Goal: Transaction & Acquisition: Purchase product/service

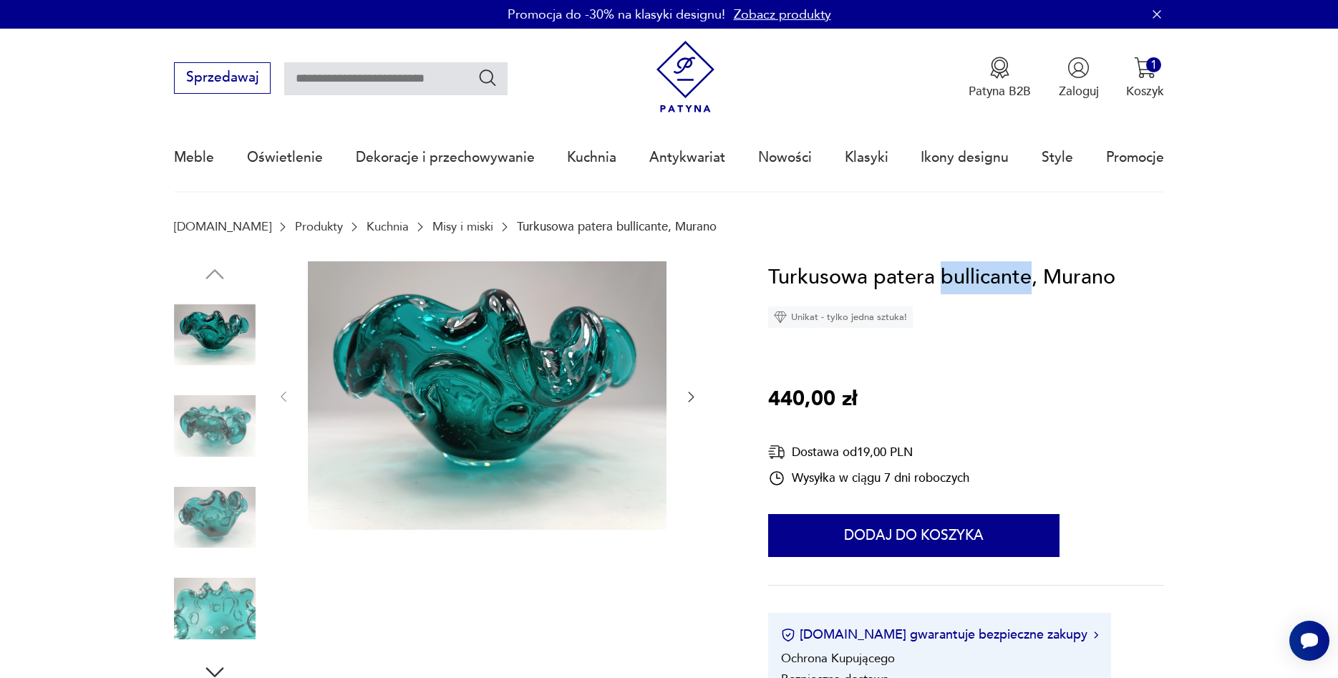
drag, startPoint x: 1028, startPoint y: 279, endPoint x: 940, endPoint y: 278, distance: 88.1
click at [940, 278] on h1 "Turkusowa patera bullicante, Murano" at bounding box center [941, 277] width 347 height 33
copy h1 "bullicante"
paste input "**********"
type input "**********"
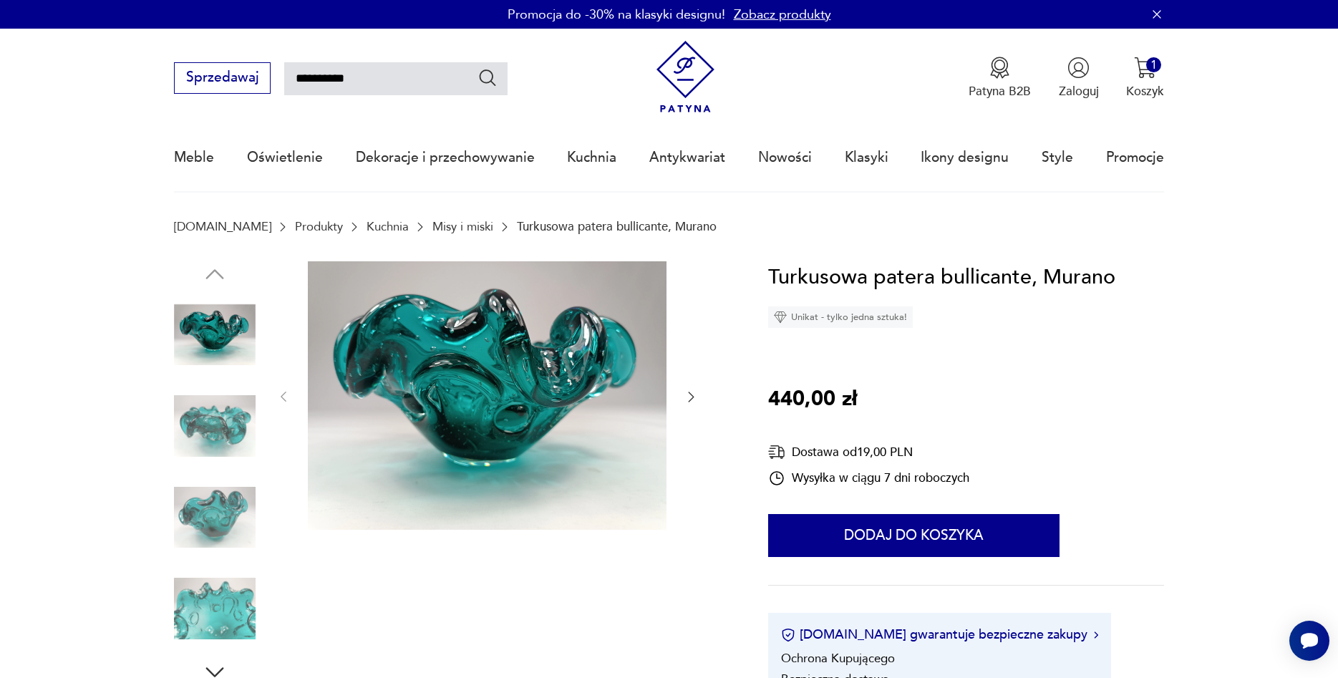
click at [486, 69] on icon "Szukaj" at bounding box center [487, 77] width 21 height 21
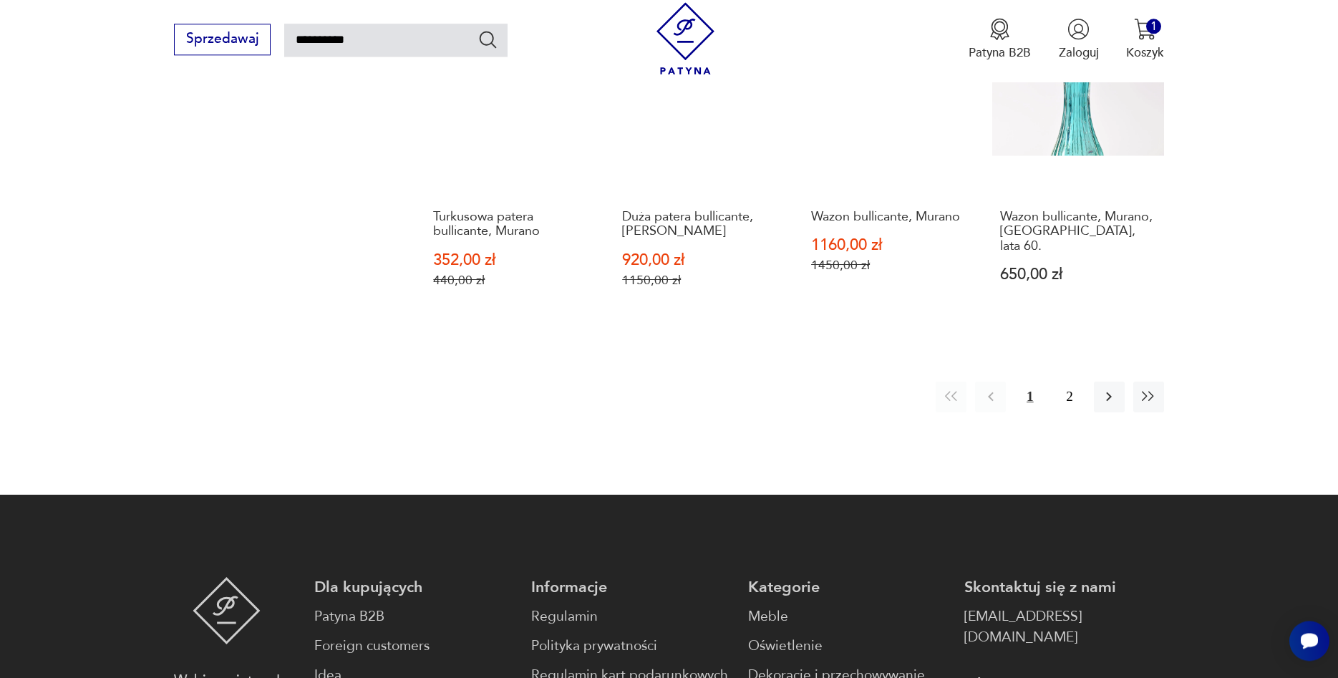
scroll to position [1324, 0]
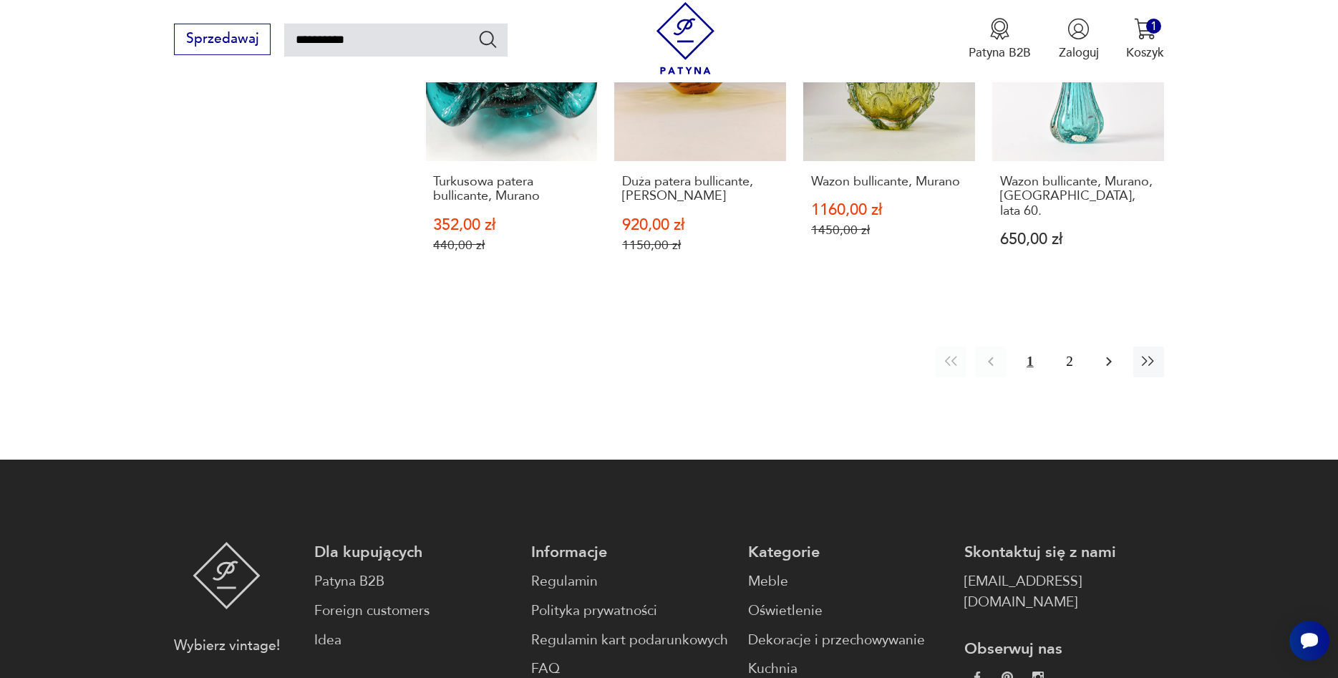
click at [1107, 353] on icon "button" at bounding box center [1108, 361] width 17 height 17
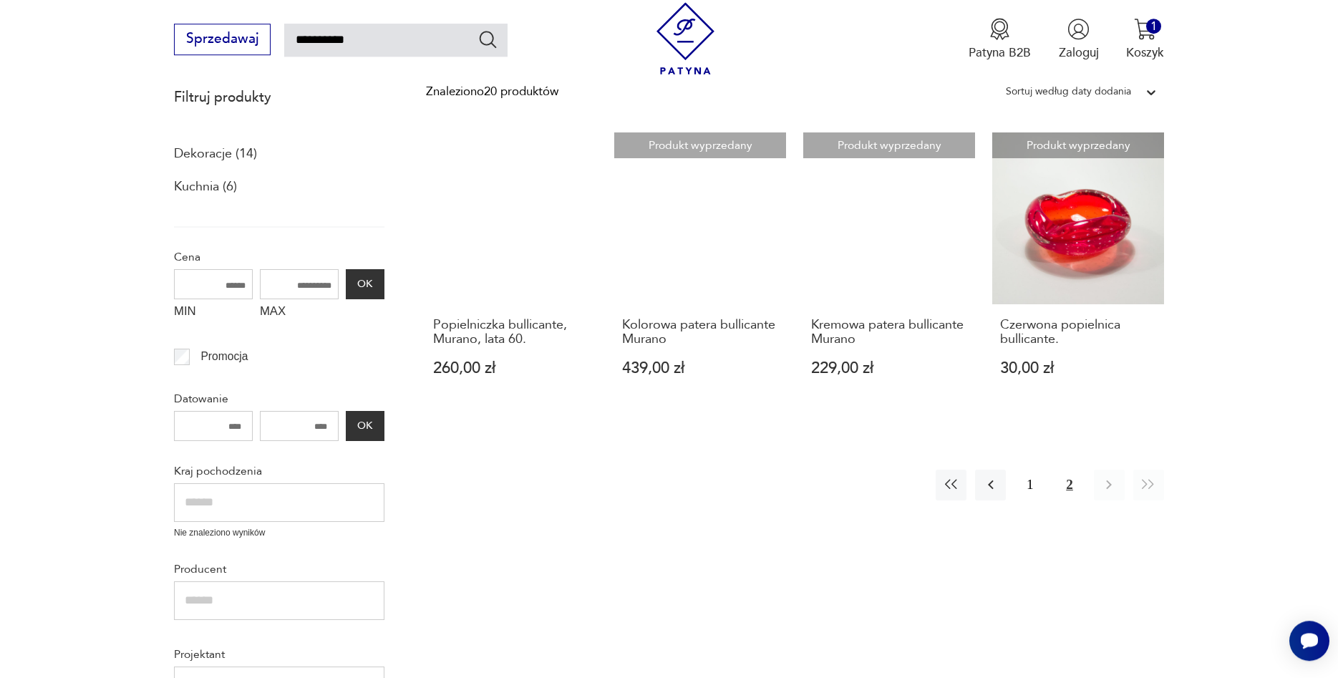
scroll to position [228, 0]
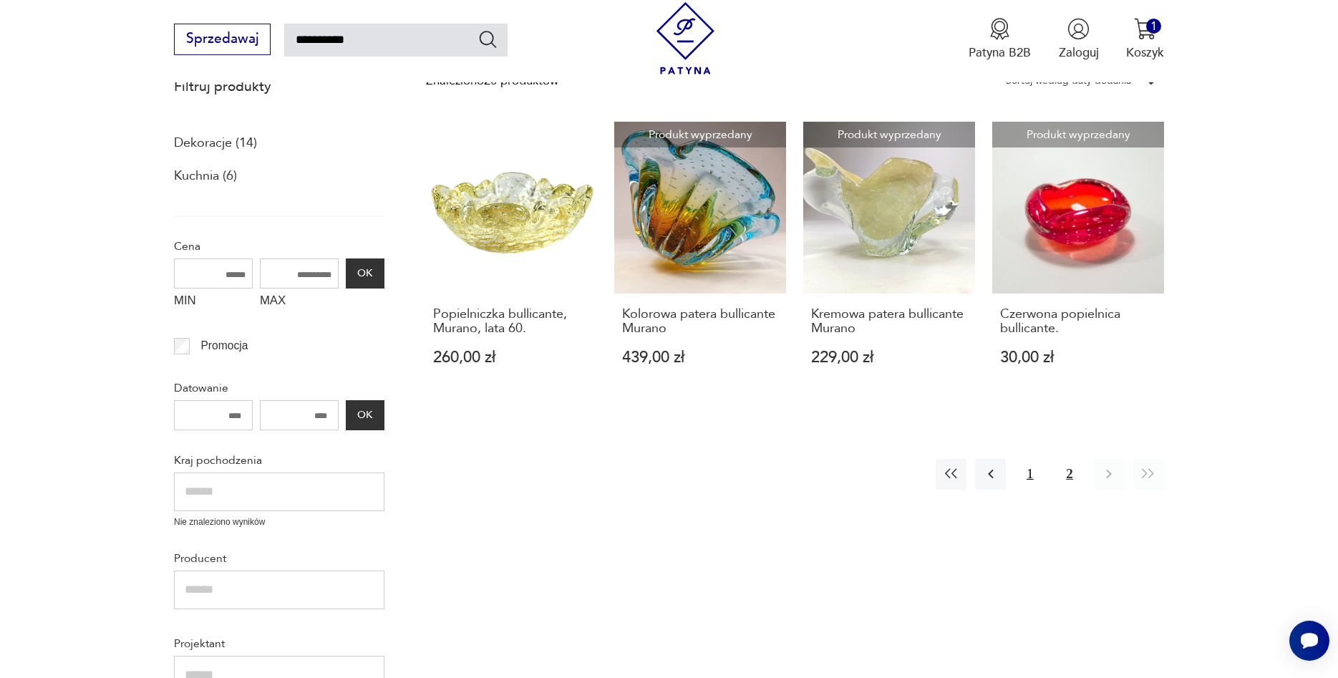
click at [1024, 475] on button "1" at bounding box center [1029, 474] width 31 height 31
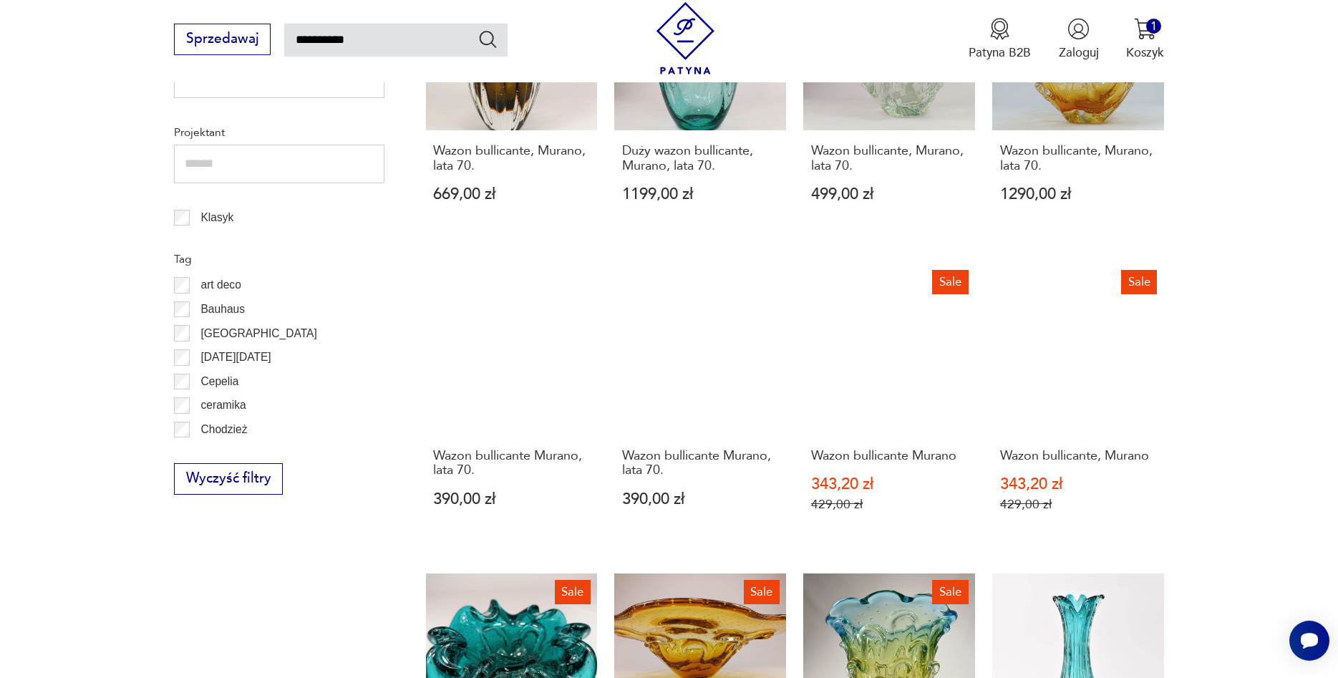
scroll to position [447, 0]
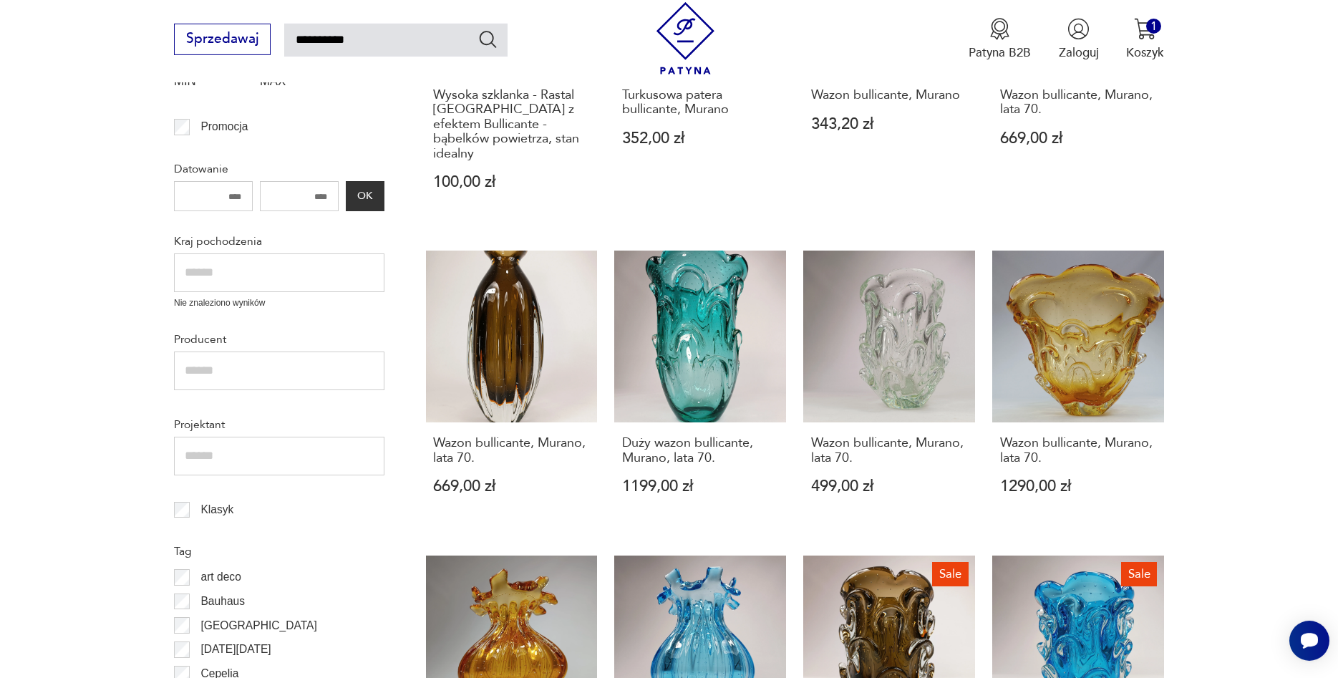
drag, startPoint x: 354, startPoint y: 42, endPoint x: 232, endPoint y: 38, distance: 122.5
click at [284, 38] on input "**********" at bounding box center [395, 40] width 223 height 33
type input "******"
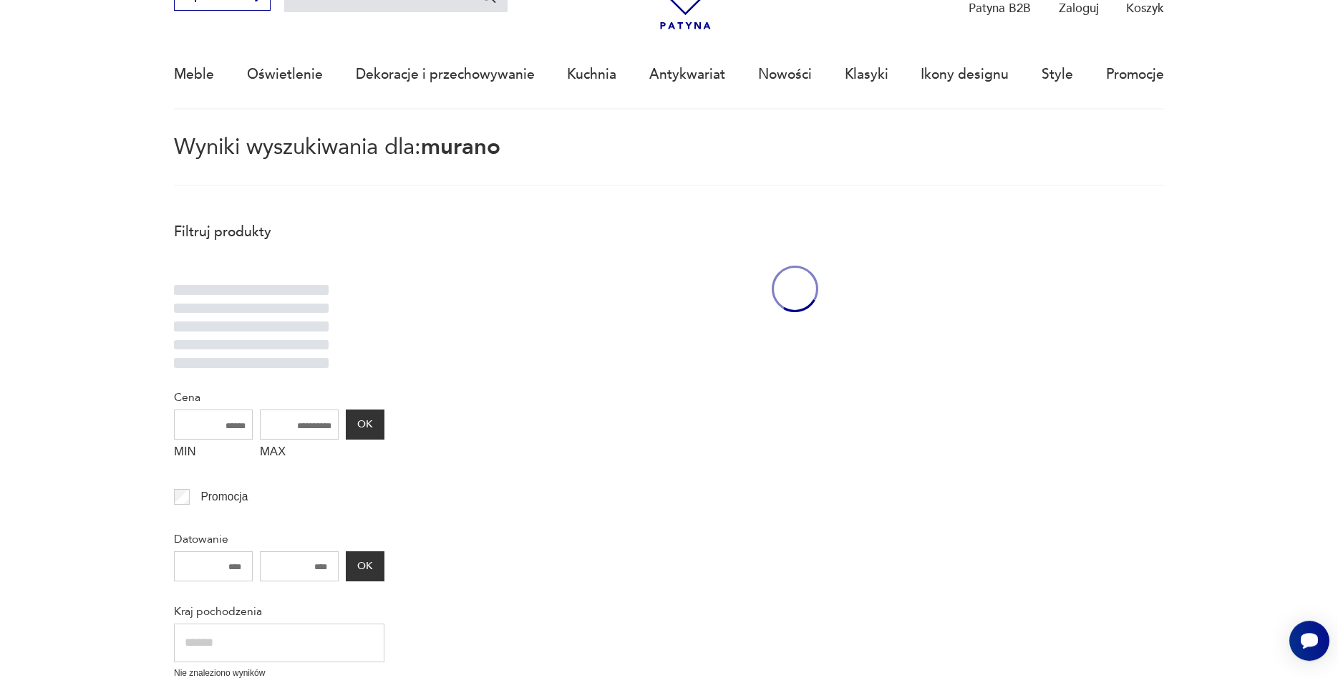
scroll to position [82, 0]
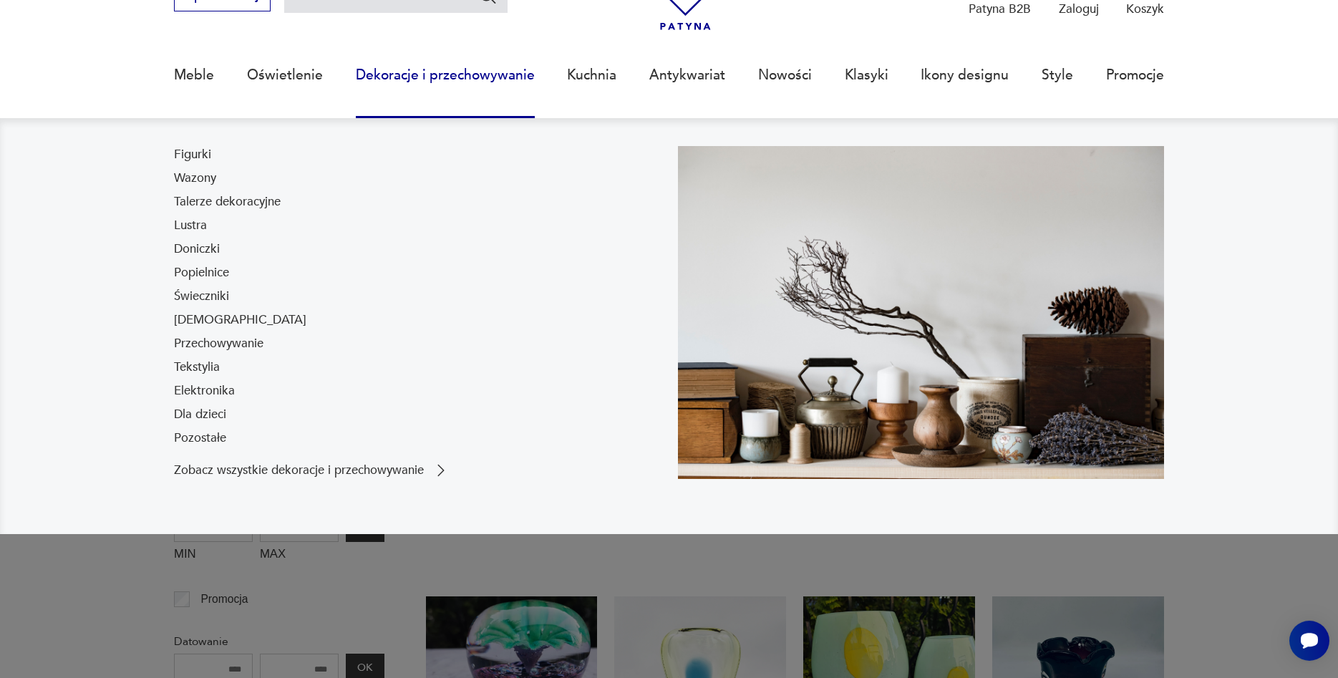
click at [1271, 374] on nav "Figurki Wazony Talerze dekoracyjne Lustra Doniczki Popielnice Świeczniki [DEMOG…" at bounding box center [669, 325] width 1338 height 415
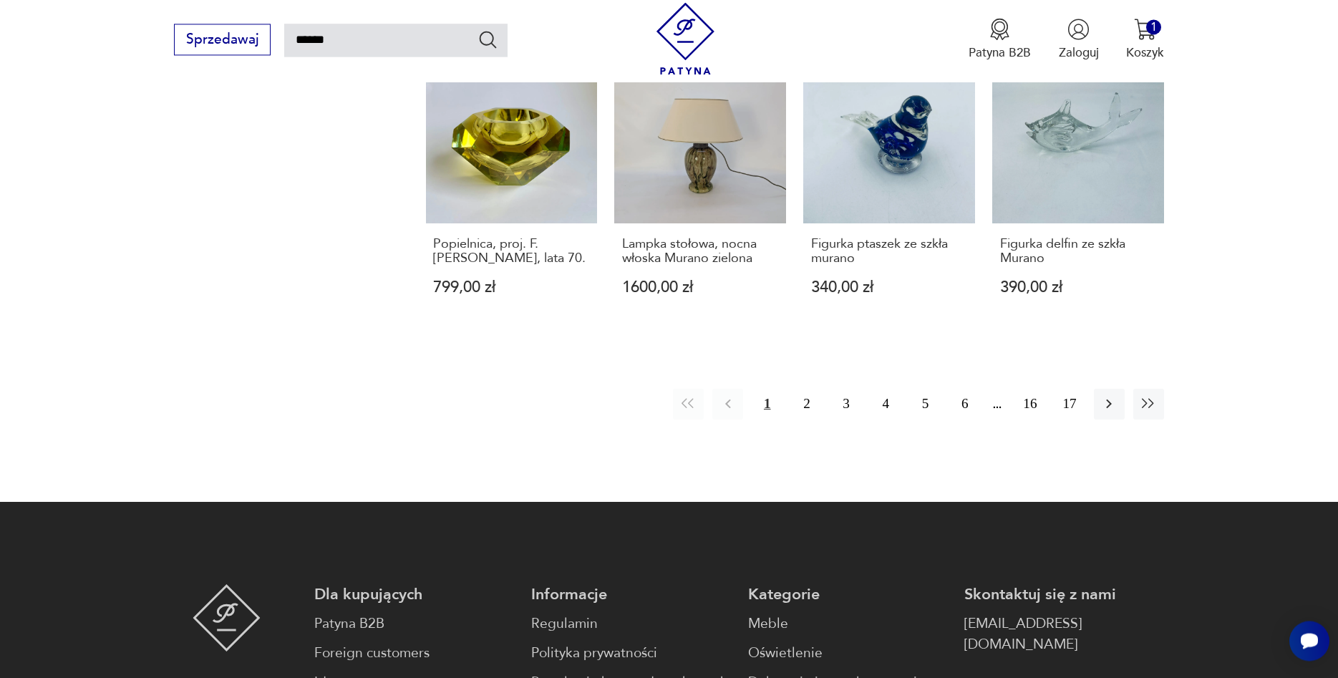
scroll to position [1324, 0]
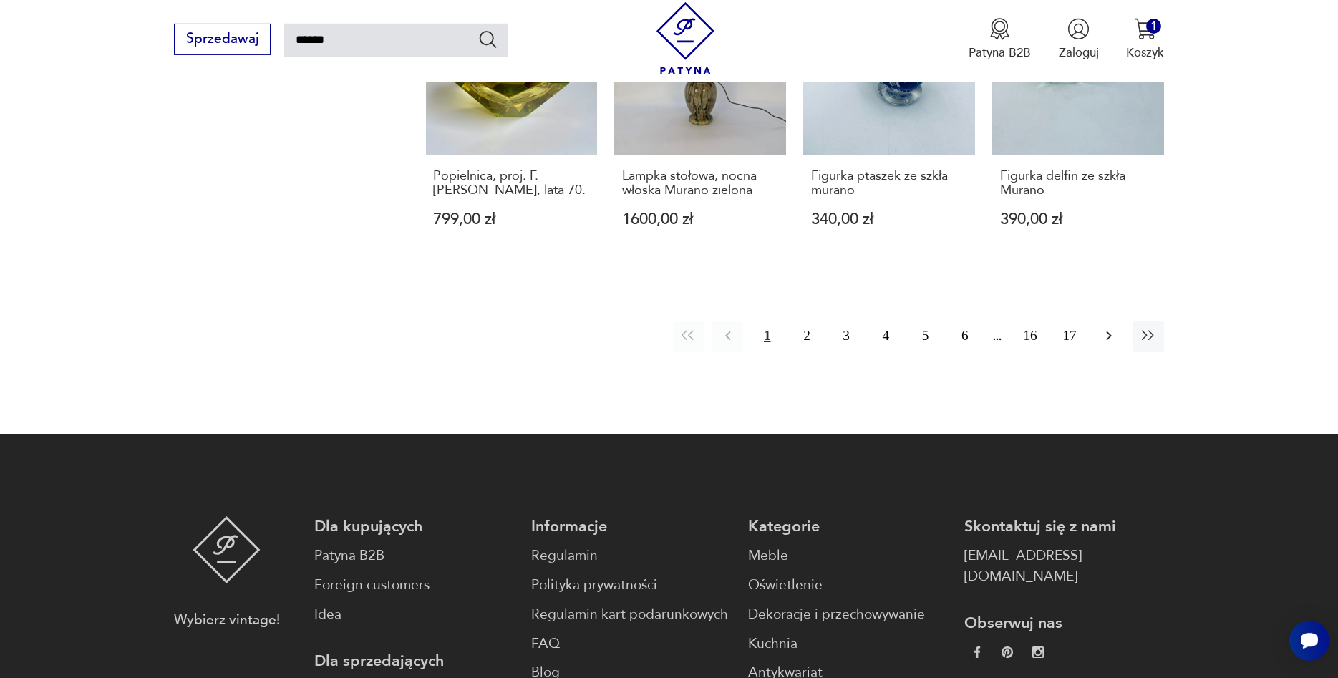
click at [1112, 340] on icon "button" at bounding box center [1108, 335] width 17 height 17
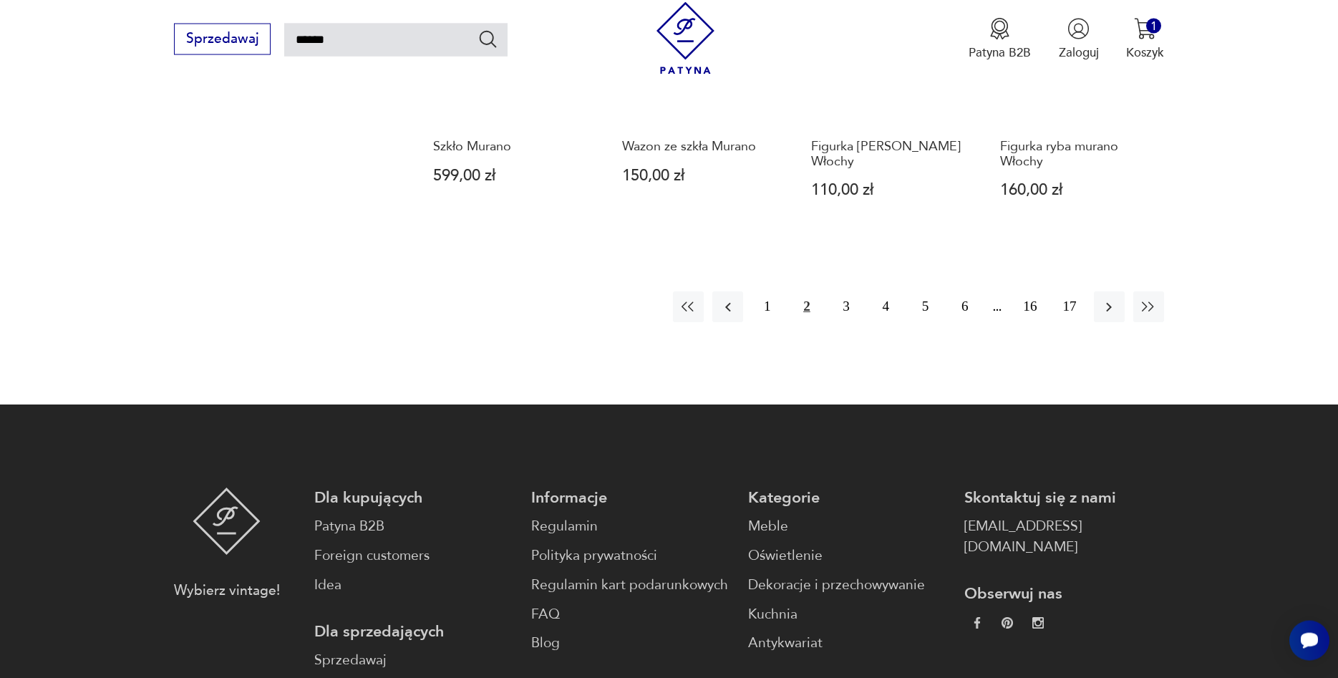
scroll to position [1397, 0]
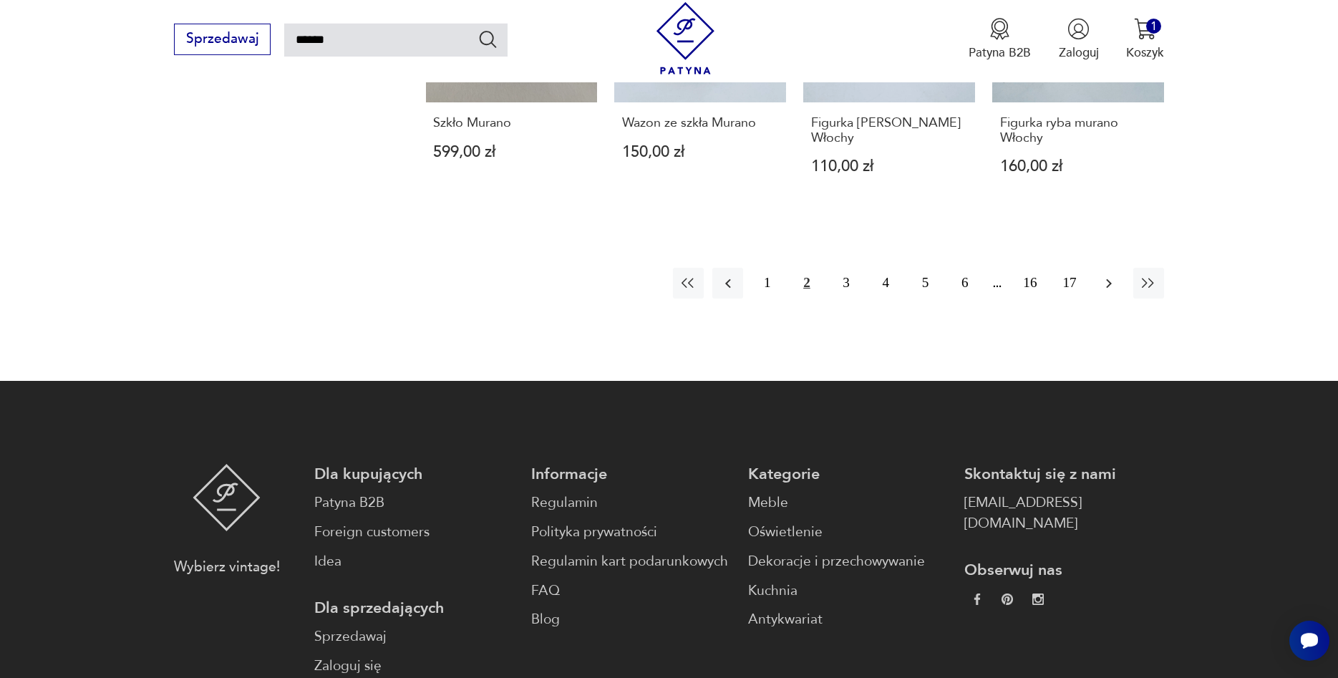
click at [1110, 275] on icon "button" at bounding box center [1108, 283] width 17 height 17
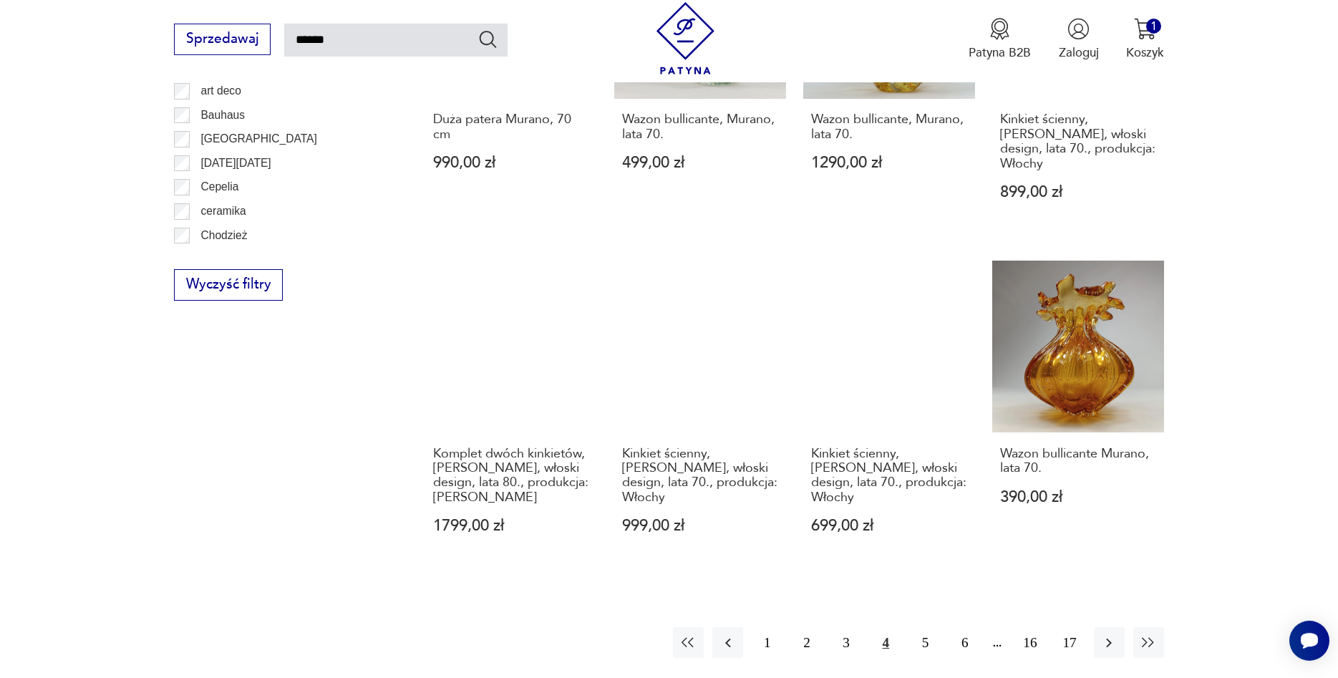
scroll to position [1105, 0]
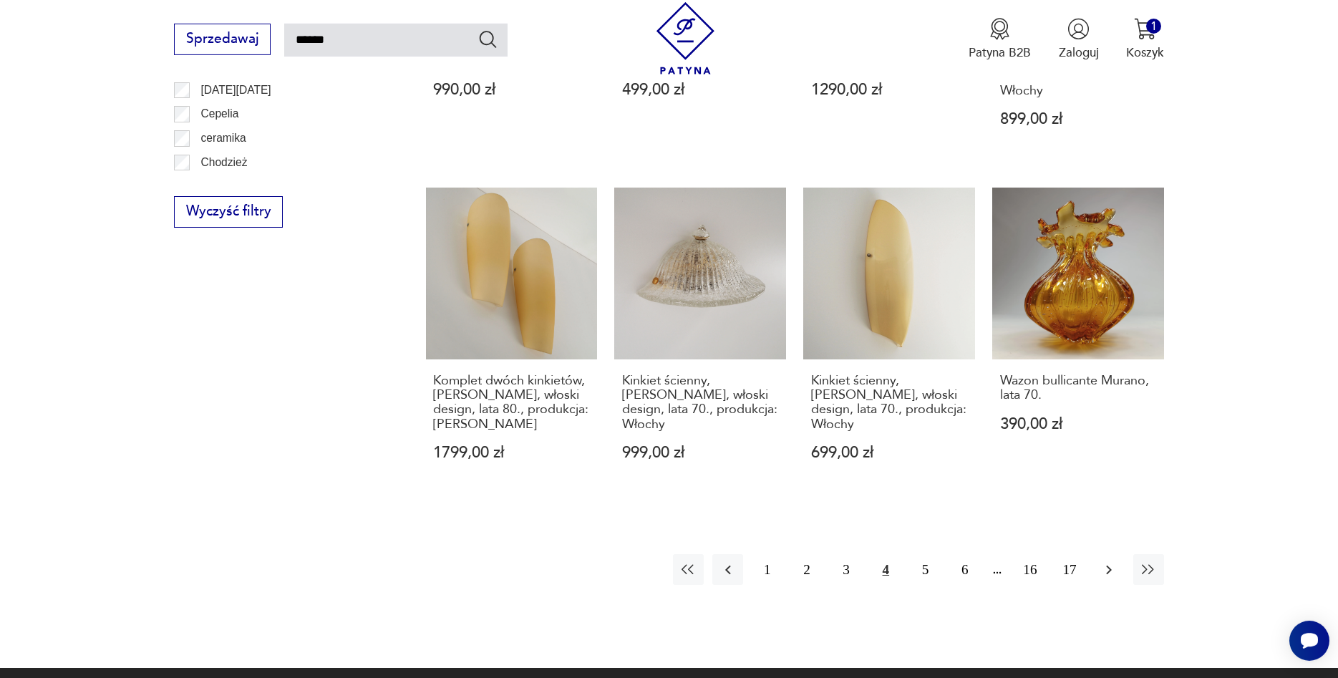
click at [1115, 571] on icon "button" at bounding box center [1108, 569] width 17 height 17
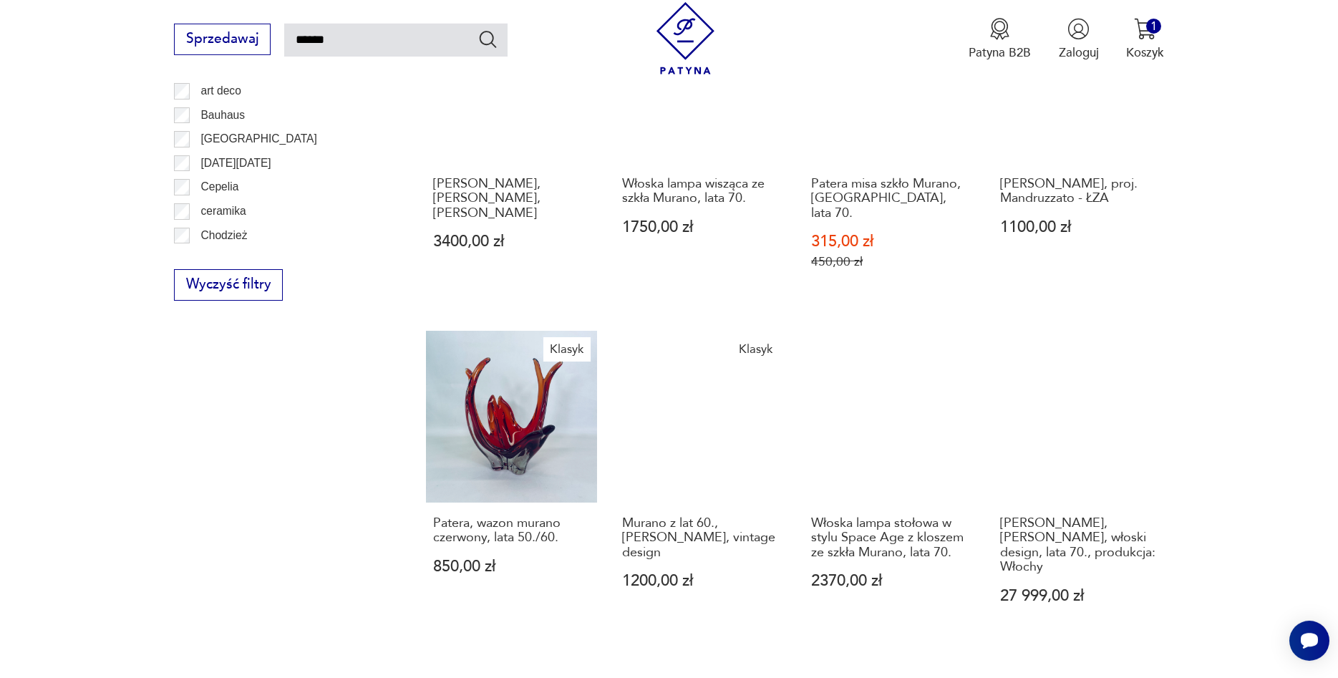
scroll to position [1251, 0]
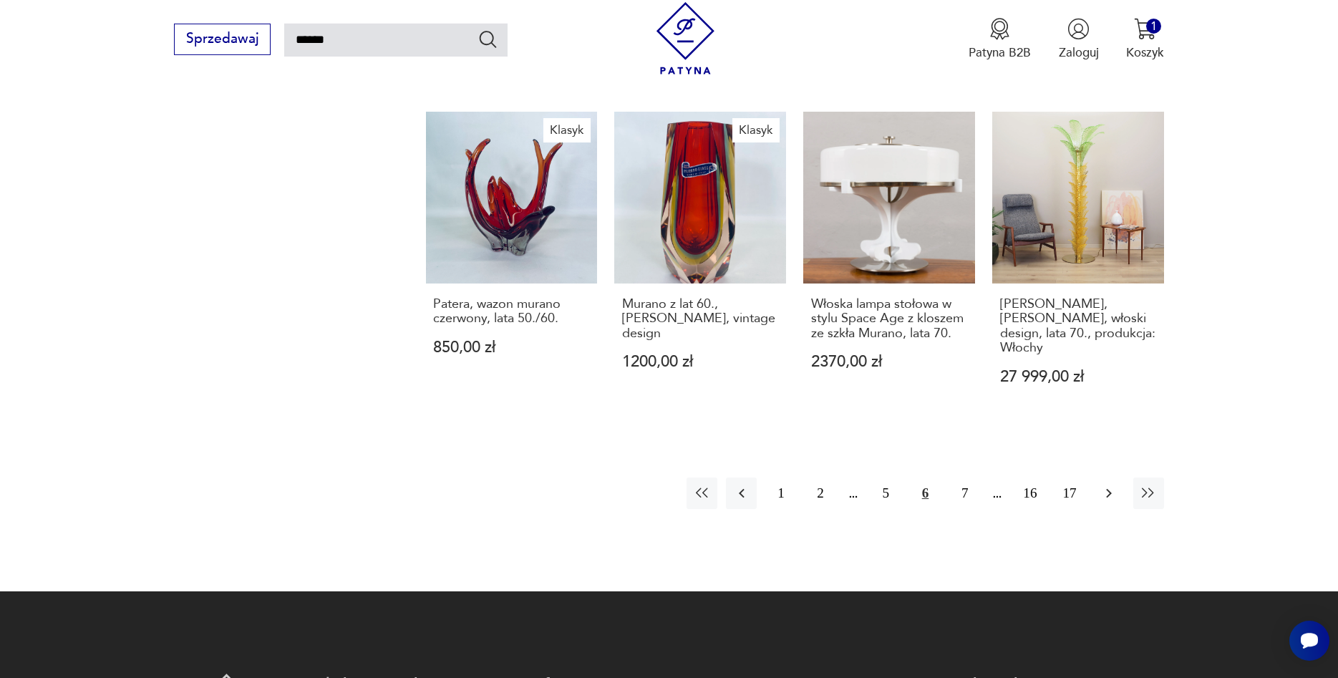
click at [1103, 485] on icon "button" at bounding box center [1108, 493] width 17 height 17
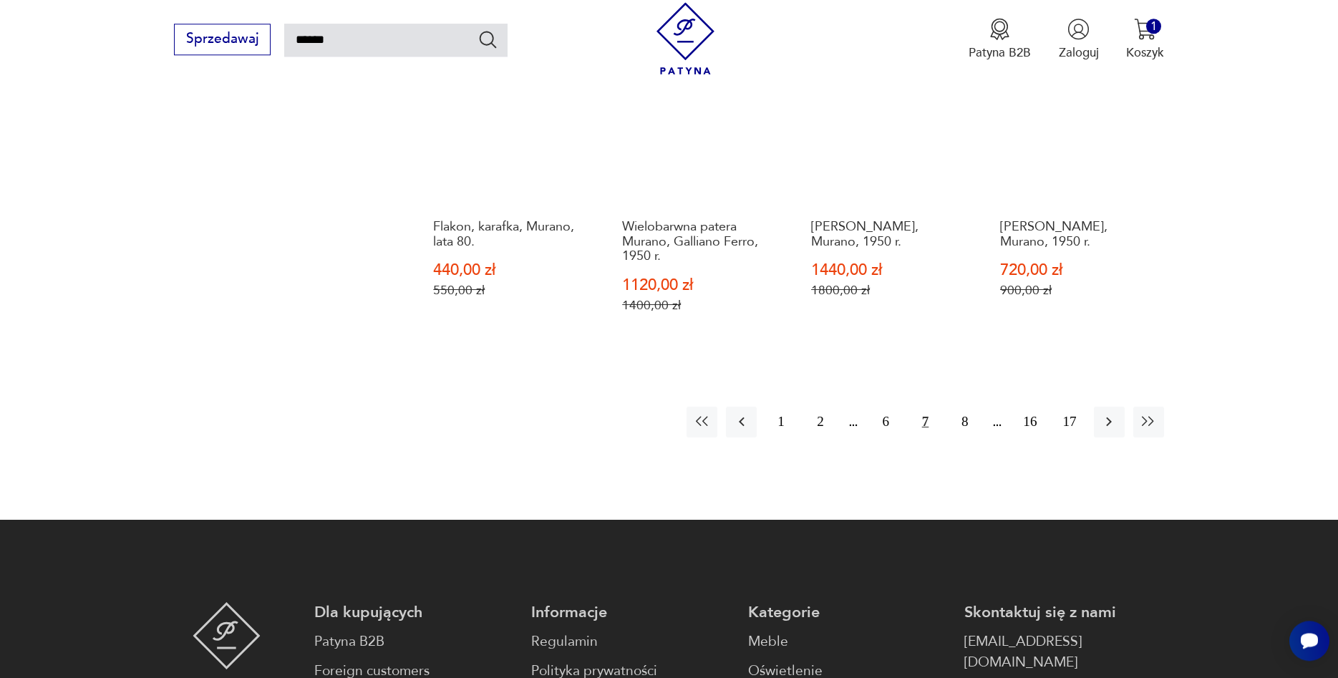
scroll to position [1324, 0]
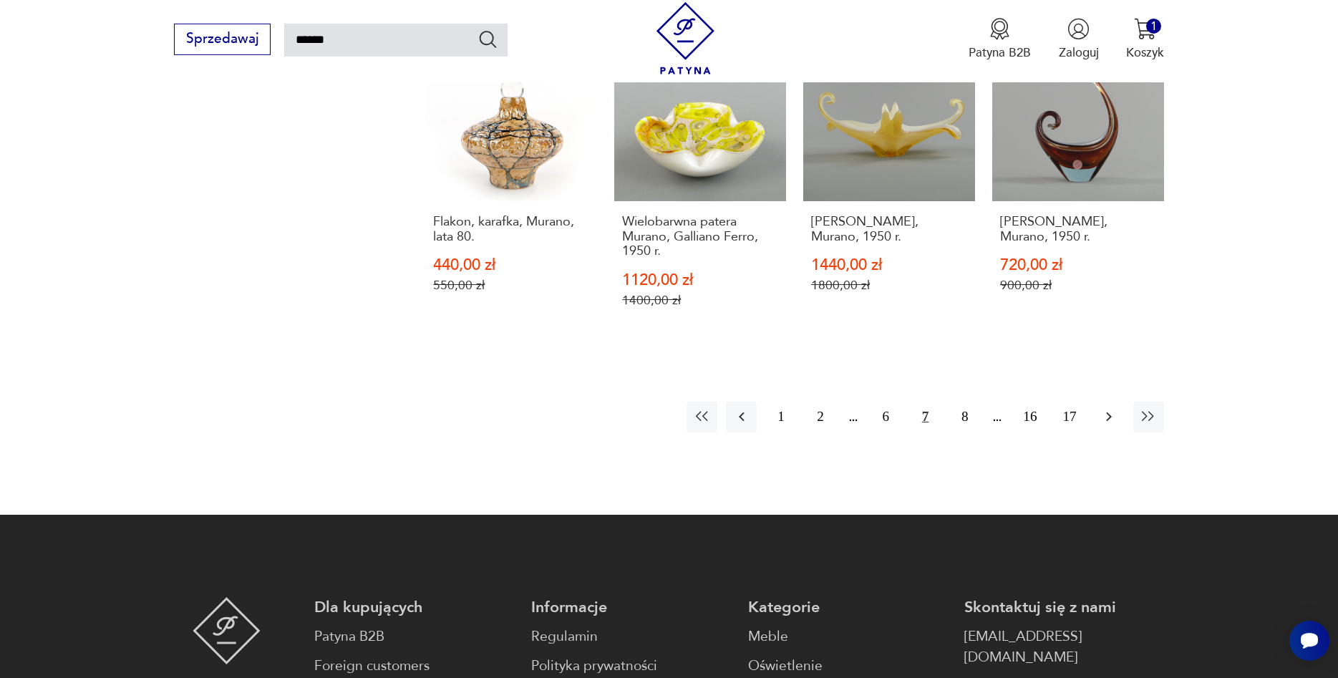
click at [1110, 408] on icon "button" at bounding box center [1108, 416] width 17 height 17
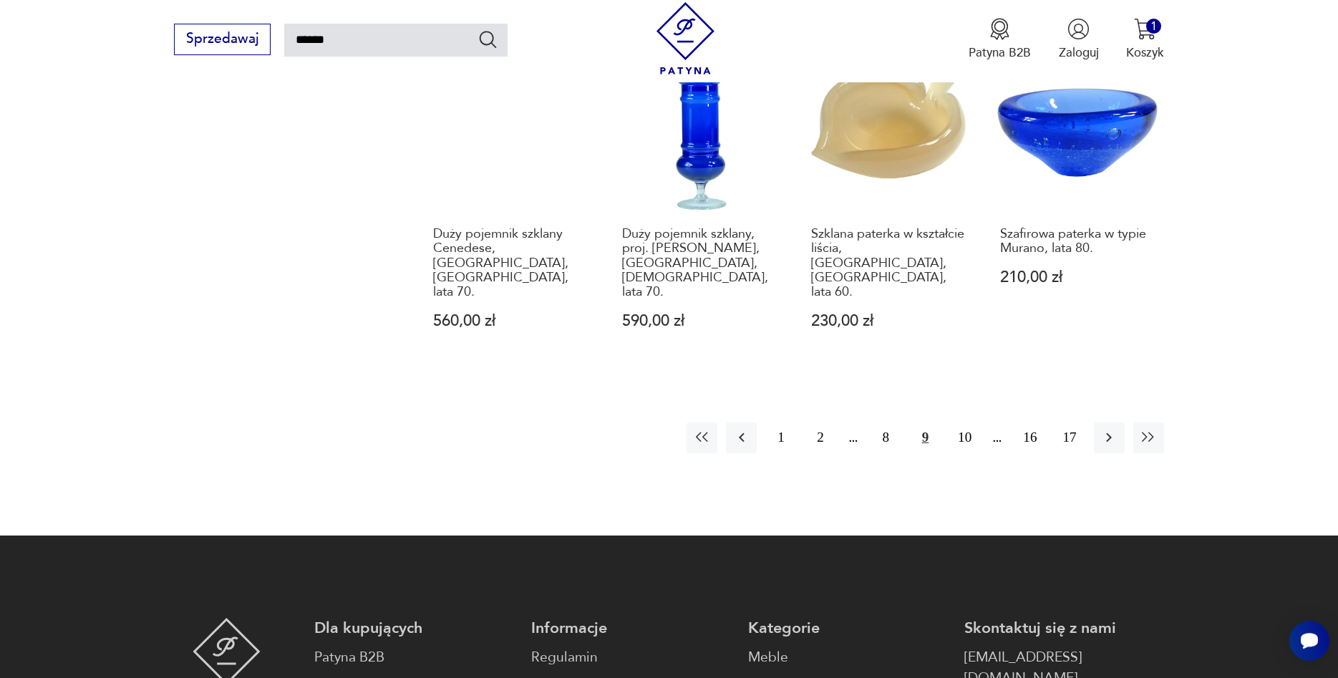
scroll to position [1324, 0]
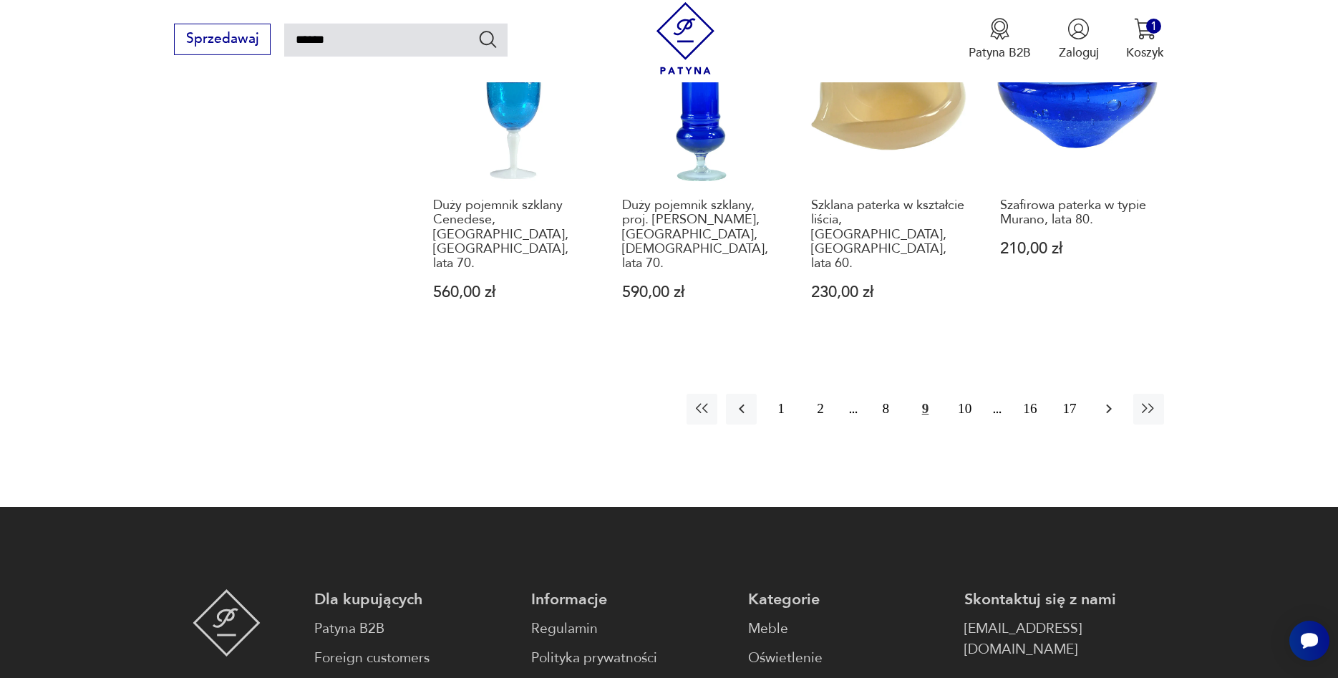
click at [1105, 400] on icon "button" at bounding box center [1108, 408] width 17 height 17
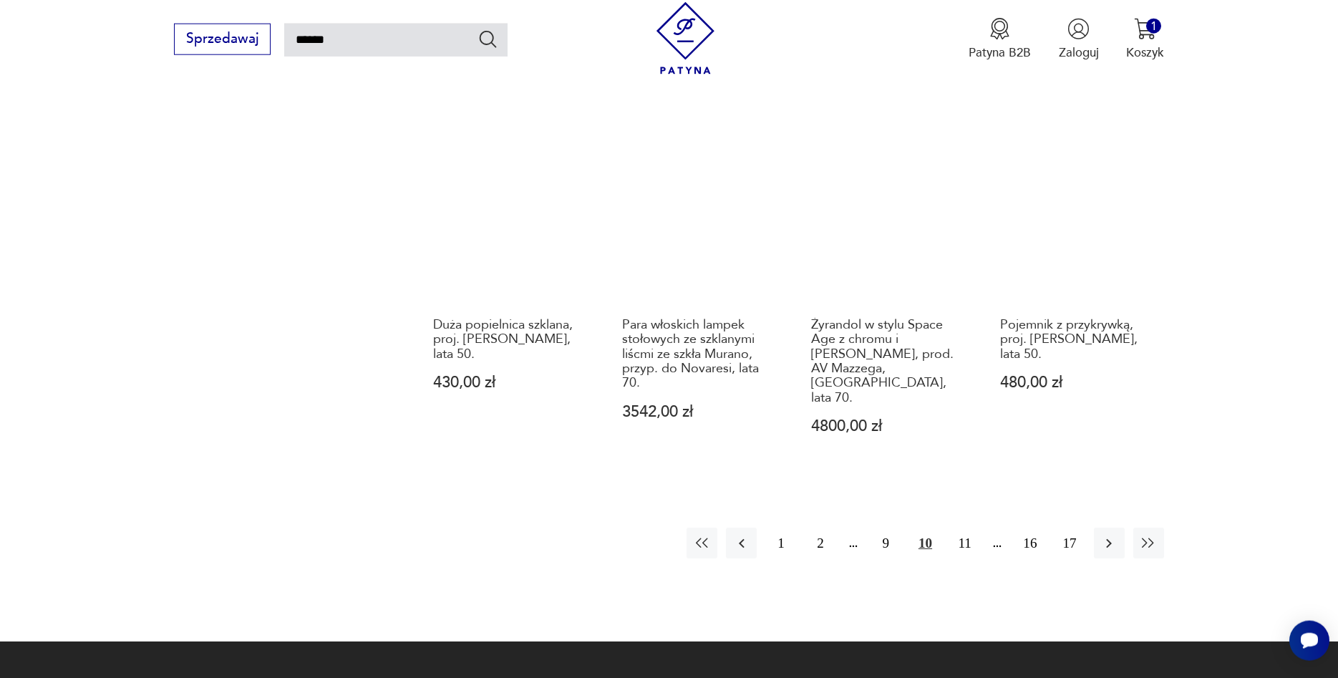
scroll to position [1397, 0]
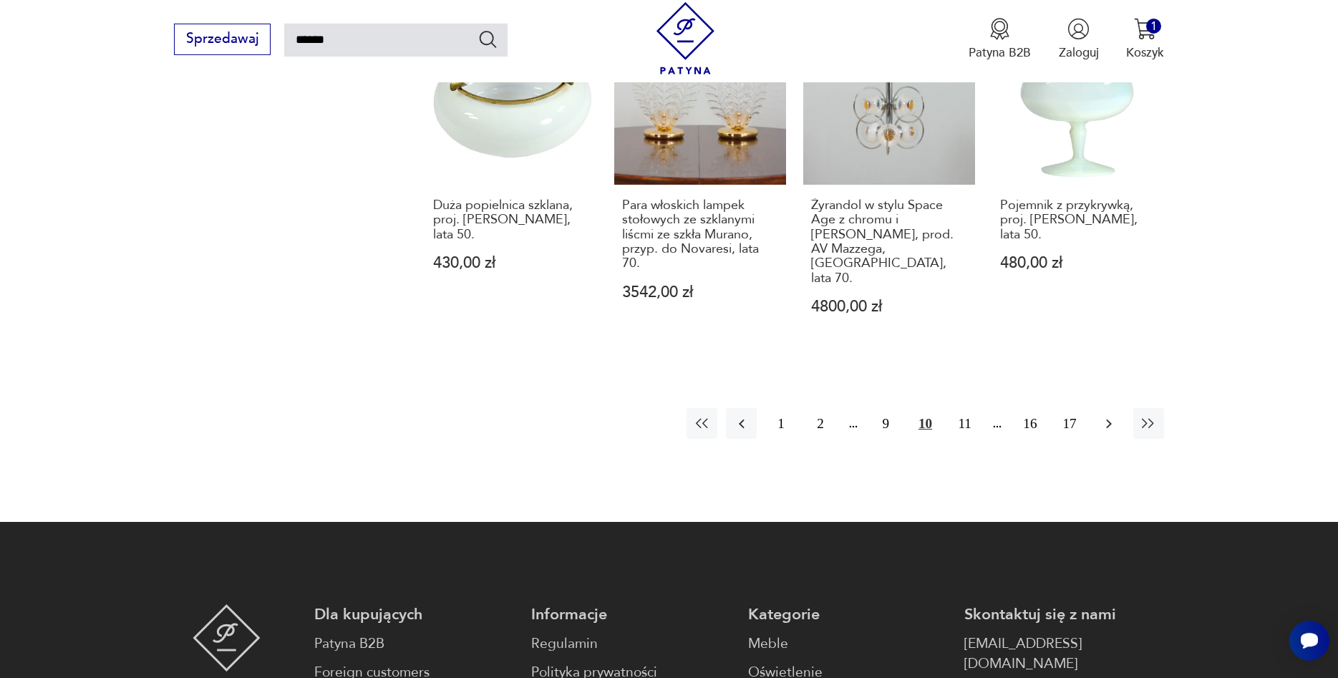
click at [1112, 415] on icon "button" at bounding box center [1108, 423] width 17 height 17
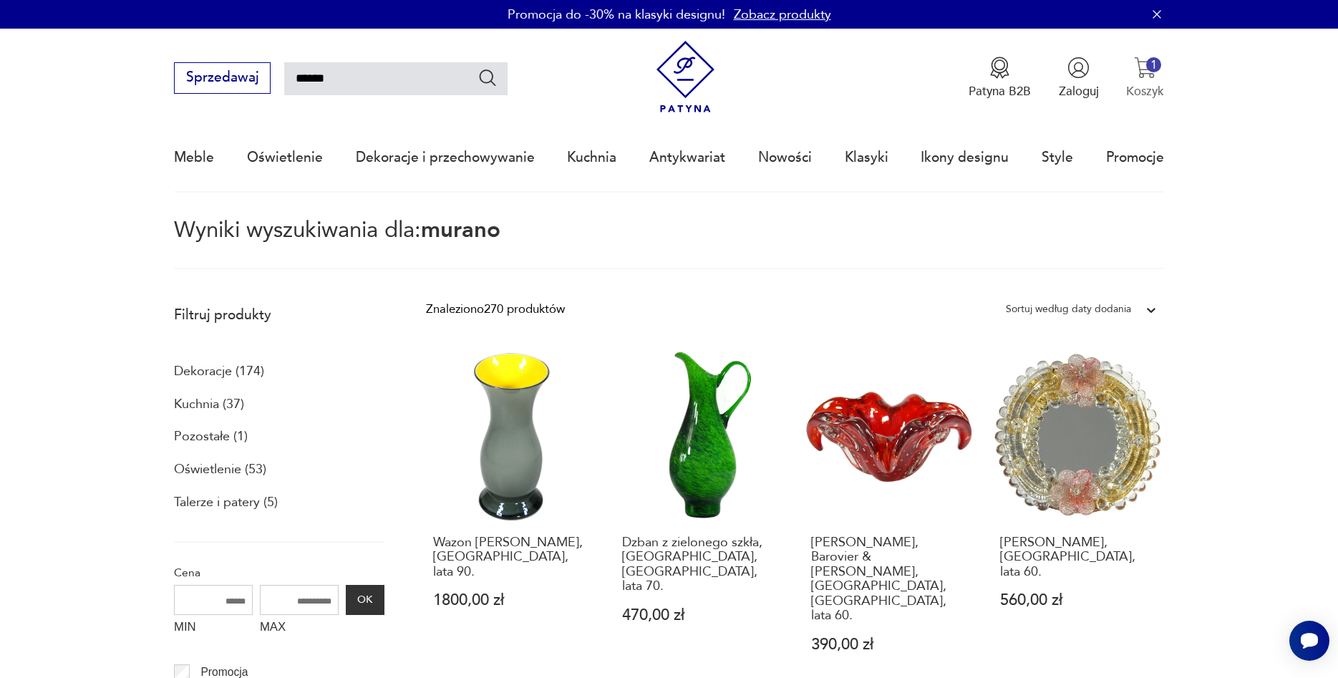
click at [1144, 84] on p "Koszyk" at bounding box center [1145, 91] width 38 height 16
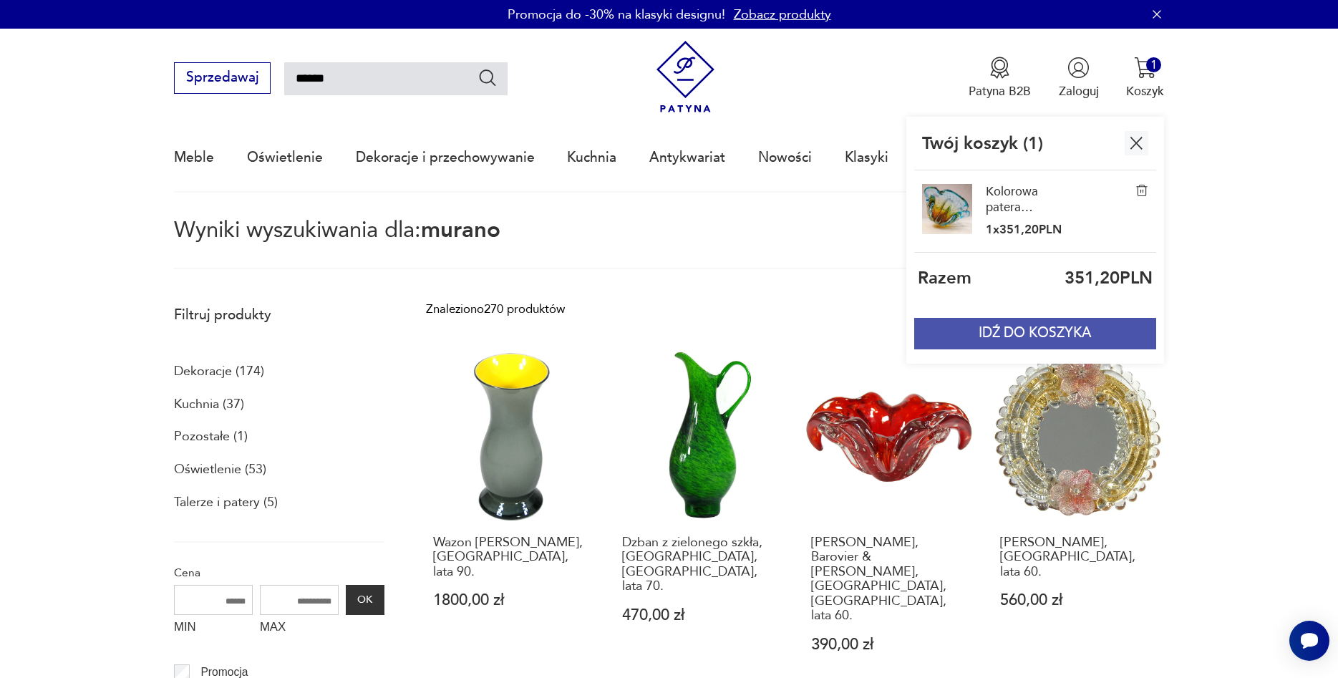
click at [1049, 337] on button "IDŹ DO KOSZYKA" at bounding box center [1035, 333] width 242 height 31
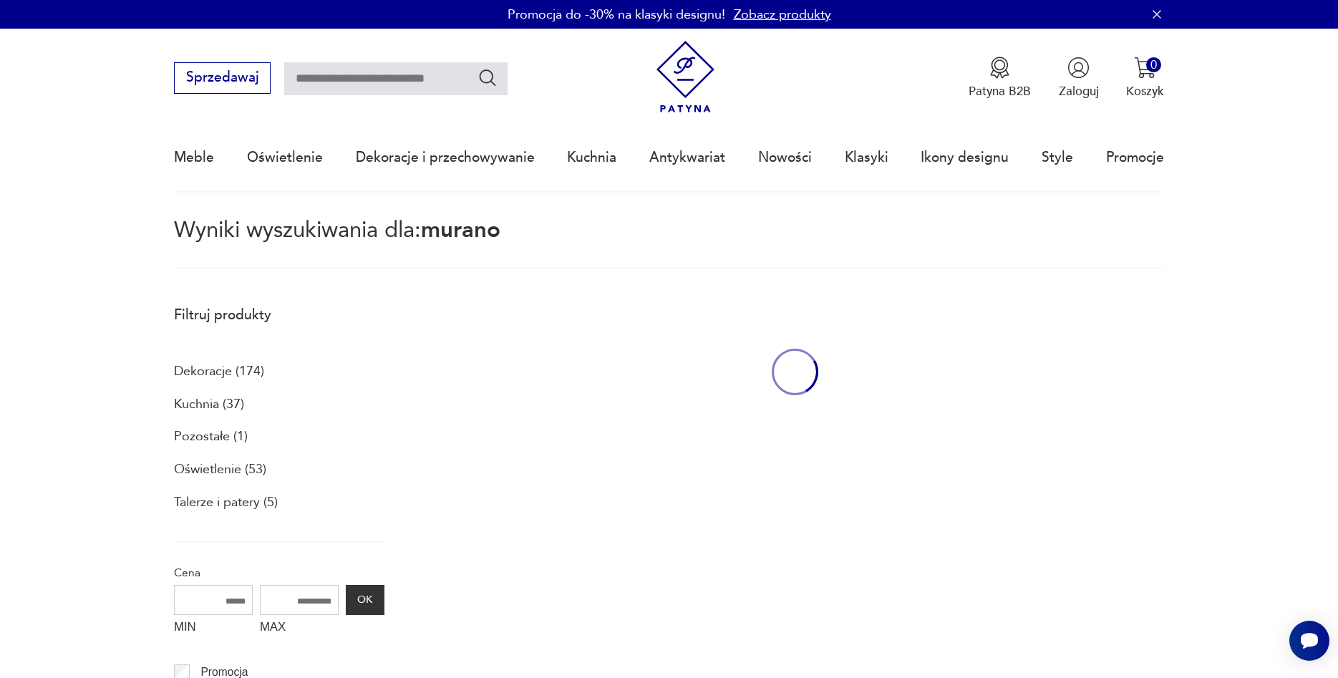
type input "******"
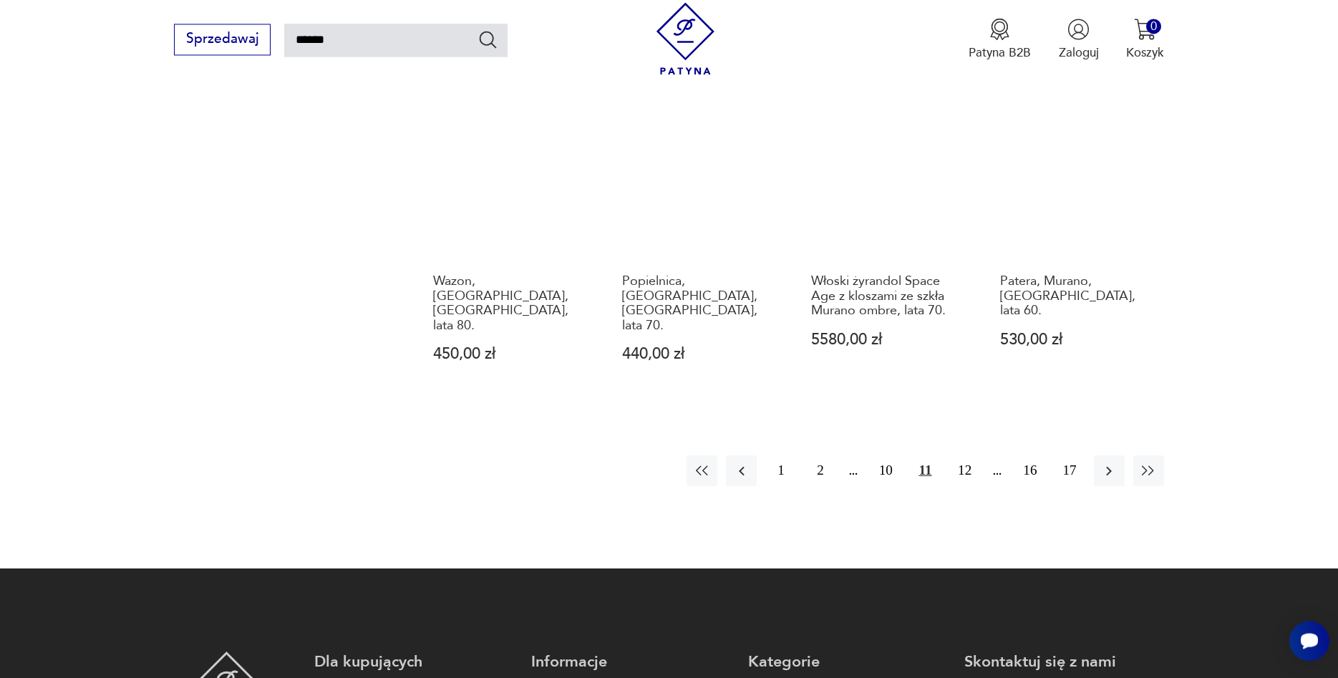
scroll to position [1314, 0]
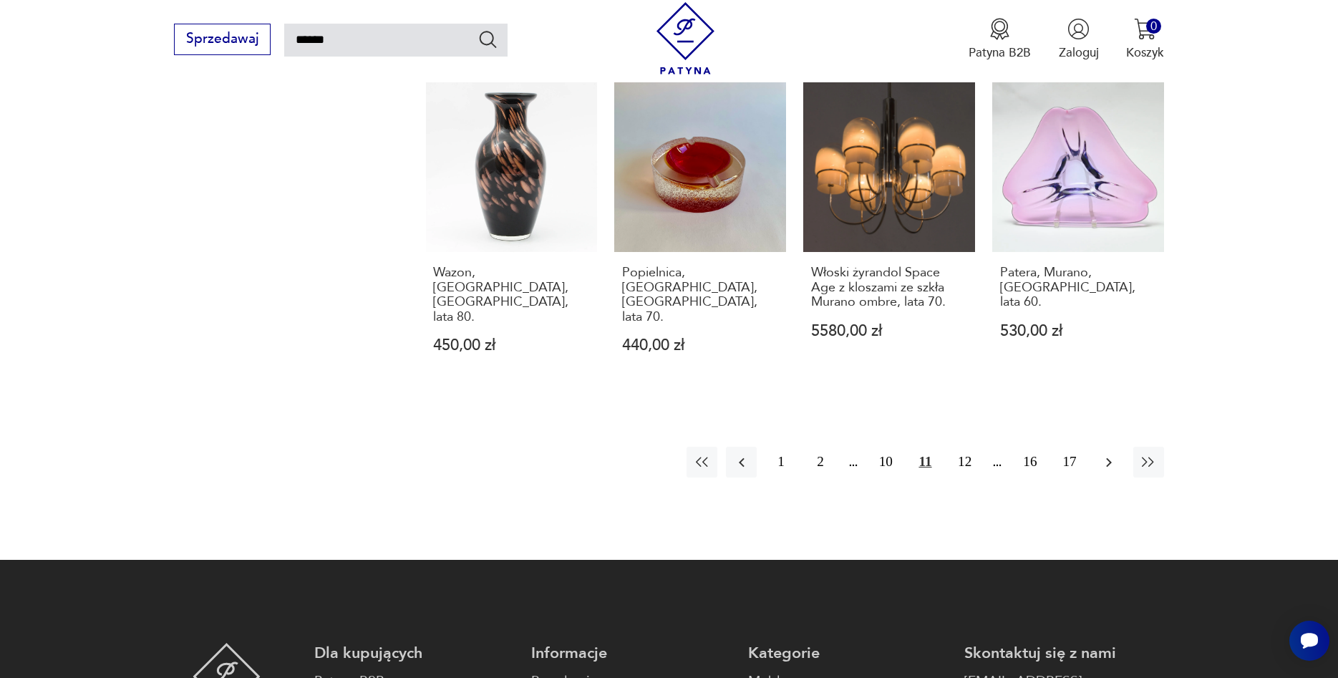
click at [1104, 454] on icon "button" at bounding box center [1108, 462] width 17 height 17
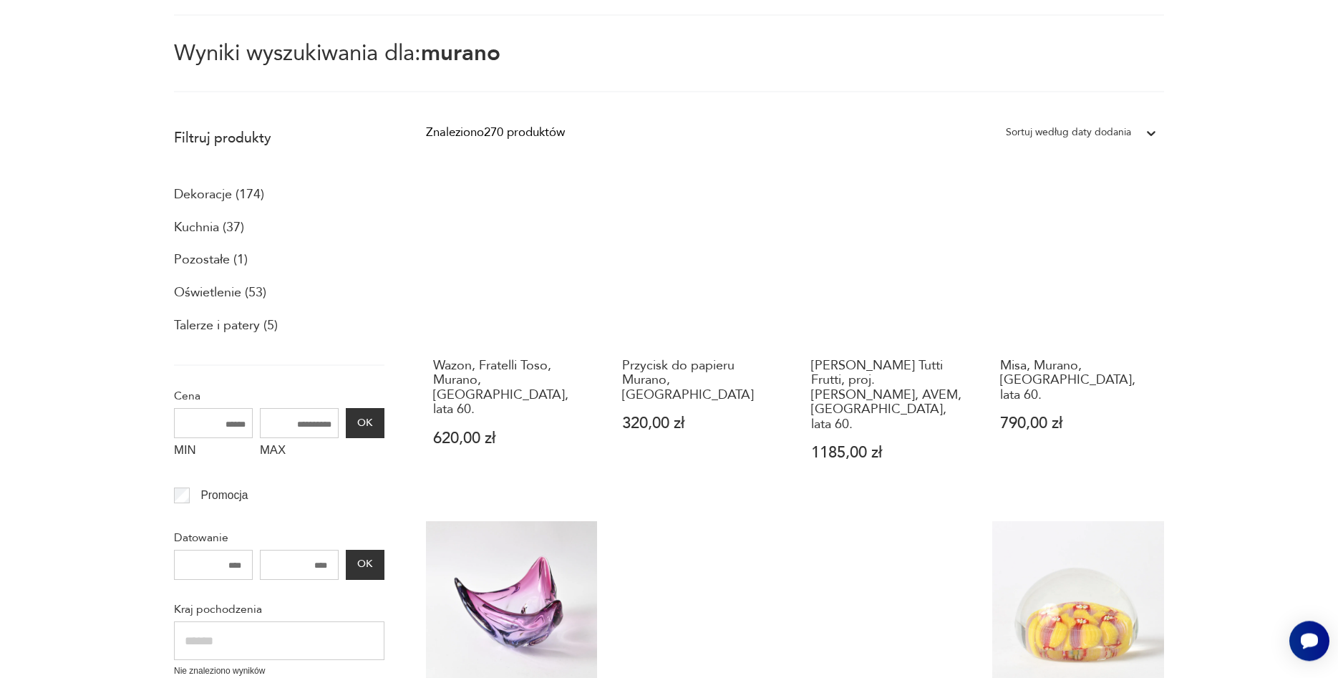
scroll to position [301, 0]
